Goal: Find specific page/section: Find specific page/section

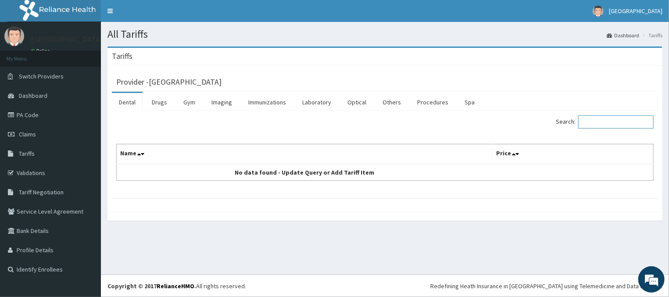
click at [612, 119] on input "Search:" at bounding box center [615, 121] width 75 height 13
click at [598, 127] on input "Search:" at bounding box center [615, 121] width 75 height 13
drag, startPoint x: 600, startPoint y: 125, endPoint x: 554, endPoint y: 117, distance: 46.3
click at [578, 116] on input "t.t" at bounding box center [615, 121] width 75 height 13
click at [612, 126] on input "inj" at bounding box center [615, 121] width 75 height 13
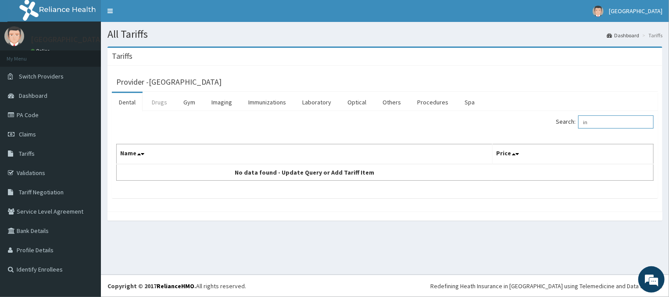
type input "in"
click at [155, 104] on link "Drugs" at bounding box center [159, 102] width 29 height 18
